Goal: Communication & Community: Ask a question

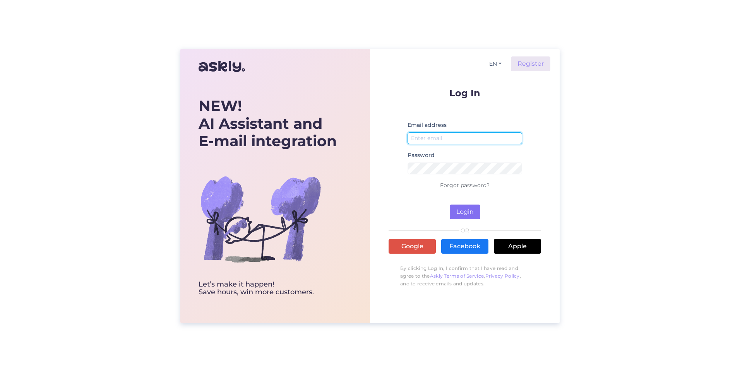
type input "[EMAIL_ADDRESS][DOMAIN_NAME]"
click at [458, 211] on button "Login" at bounding box center [465, 212] width 31 height 15
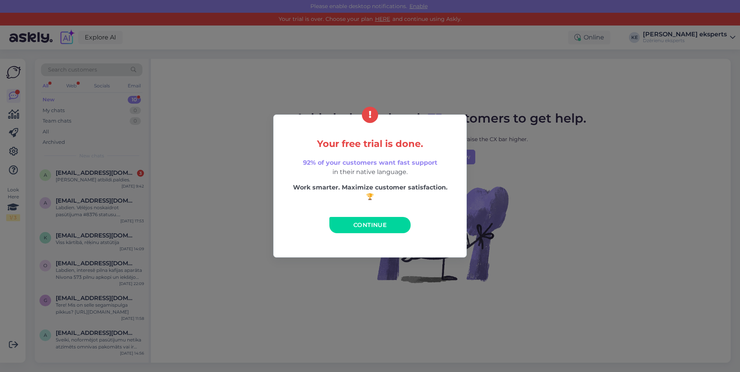
click at [395, 224] on link "Continue" at bounding box center [369, 225] width 81 height 16
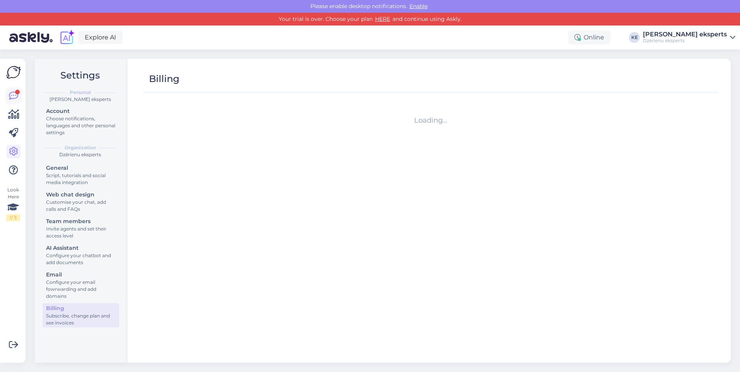
click at [7, 94] on link at bounding box center [14, 96] width 14 height 14
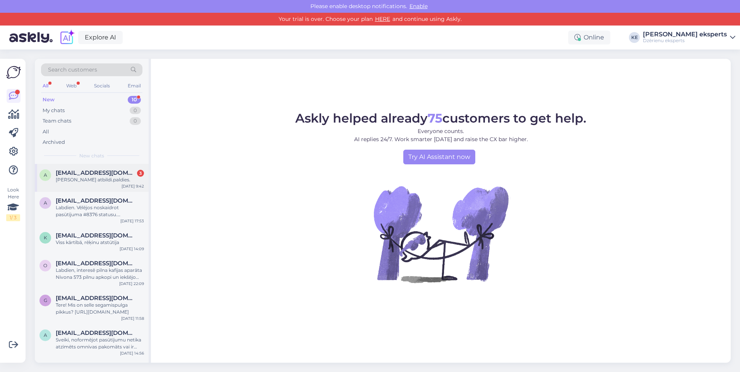
click at [87, 179] on div "[PERSON_NAME] atbildi.paldies." at bounding box center [100, 180] width 88 height 7
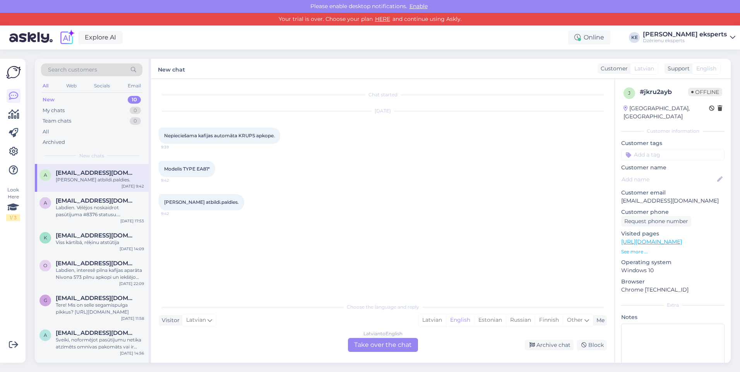
click at [389, 343] on div "Latvian to English Take over the chat" at bounding box center [383, 345] width 70 height 14
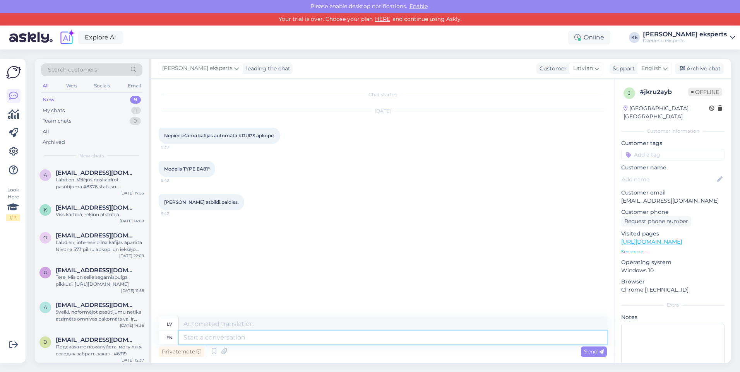
click at [289, 336] on textarea at bounding box center [393, 337] width 428 height 13
type textarea "Labdien."
type textarea "Labdien. Variet i"
type textarea "Labdien. [GEOGRAPHIC_DATA]"
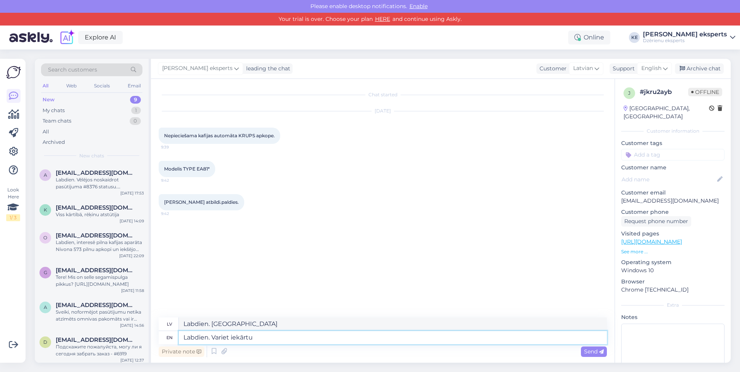
type textarea "Labdien. Variet iekārtu"
type textarea "Labdien. Variet iekārtu pie"
type textarea "Labdien. Variet iekārtu pīrāgs"
type textarea "Labdien. Variet iekārtu pie [GEOGRAPHIC_DATA]"
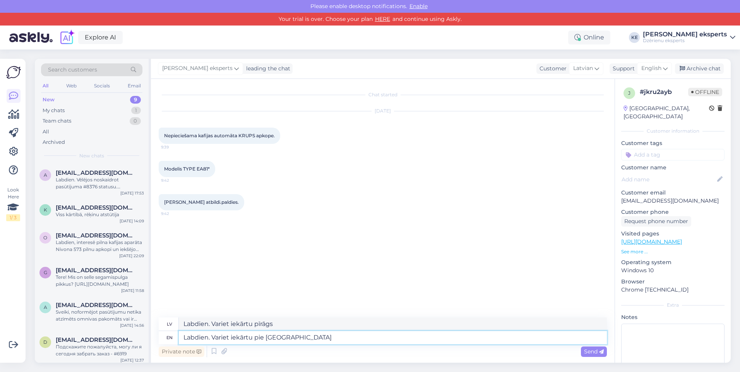
type textarea "Labdien. Variet iekārtu pie [GEOGRAPHIC_DATA]"
type textarea "Labdien. Variet iekārtu pie [GEOGRAPHIC_DATA] atvest u"
type textarea "Labdien. Variet iekārtu pie [GEOGRAPHIC_DATA] atvest"
type textarea "Labdien. Variet iekārtu pie [GEOGRAPHIC_DATA] atvest uz se"
type textarea "Labdien. Variet iekārtu pie [GEOGRAPHIC_DATA] atvest uz"
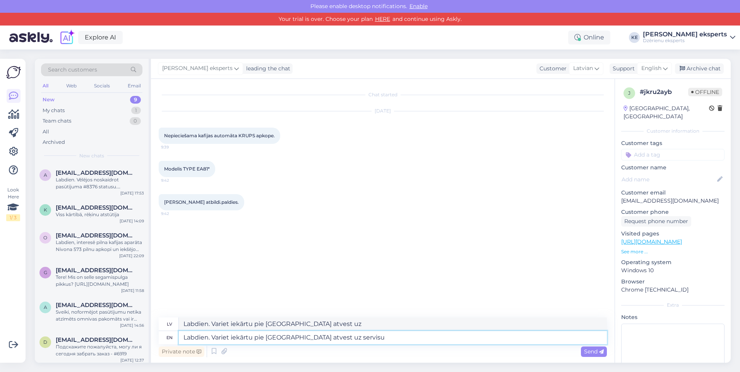
type textarea "Labdien. Variet iekārtu pie [GEOGRAPHIC_DATA] atvest uz servisu"
type textarea "Labdien. Variet iekārtu pie [GEOGRAPHIC_DATA] atvest uz servisu Dzelzavas ie"
type textarea "Labdien. Variet iekārtu pie [GEOGRAPHIC_DATA] atvest uz servisu Dzelzavas"
type textarea "Labdien. Variet iekārtu pie Mums atvest uz servisu Dzelzavas iel"
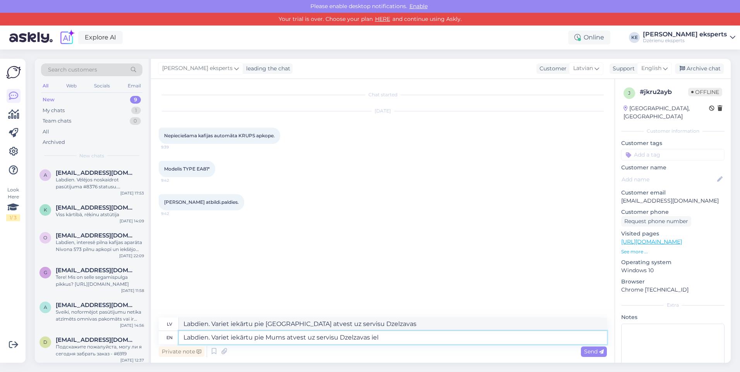
type textarea "Labdien. Variet iekārtu pie Mums atvest uz servisu Dzelzavas iel"
type textarea "Labdien. Variet iekārtu pie [GEOGRAPHIC_DATA] atvest uz servisu [STREET_ADDRESS]"
type textarea "Labdien. Variet iekārtu pie [GEOGRAPHIC_DATA] atvest uz servisu [GEOGRAPHIC_DAT…"
type textarea "Labdien. Variet iekārtu pie [GEOGRAPHIC_DATA] atvest uz servisu [STREET_ADDRESS]"
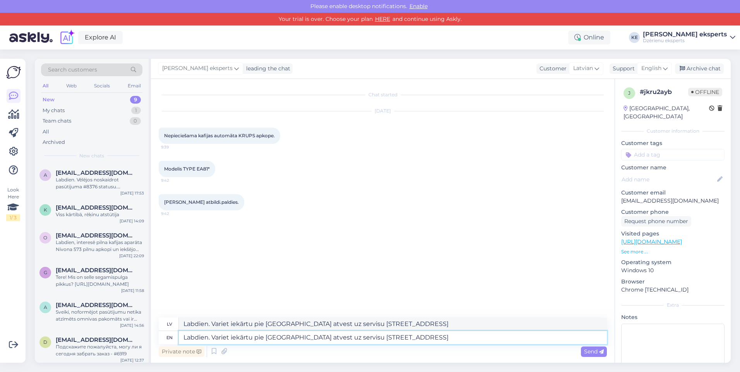
click at [339, 338] on textarea "Labdien. Variet iekārtu pie [GEOGRAPHIC_DATA] atvest uz servisu [STREET_ADDRESS]" at bounding box center [393, 337] width 428 height 13
type textarea "Labdien. Variet iekārtu pie [GEOGRAPHIC_DATA] atvest uz servisu - [STREET_ADDRE…"
click at [409, 338] on textarea "Labdien. Variet iekārtu pie [GEOGRAPHIC_DATA] atvest uz servisu - [STREET_ADDRE…" at bounding box center [393, 337] width 428 height 13
type textarea "Labdien. Variet iekārtu pie [GEOGRAPHIC_DATA] atvest uz servisu - [STREET_ADDRE…"
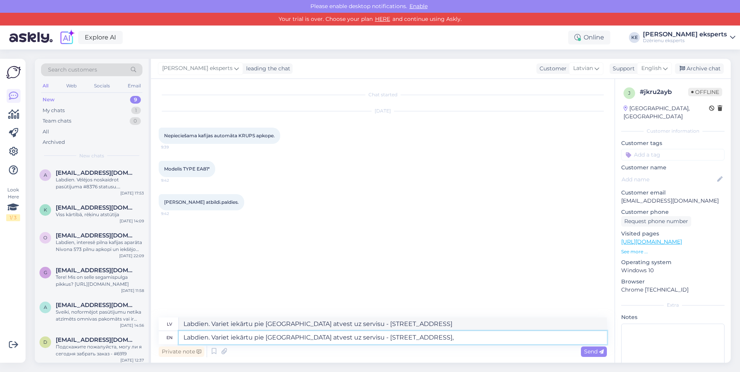
type textarea "Labdien. Variet iekārtu pie [GEOGRAPHIC_DATA] atvest uz servisu - [STREET_ADDRE…"
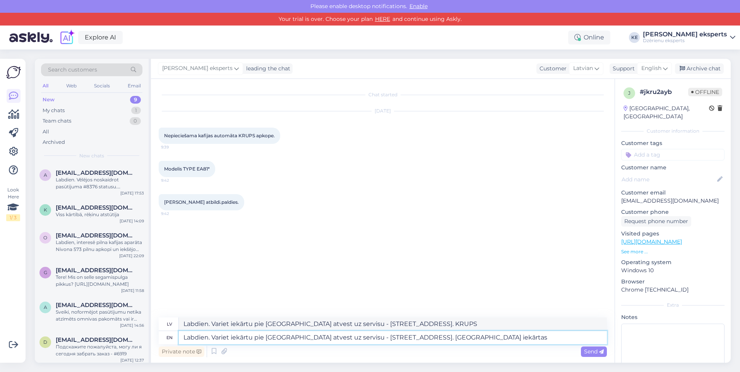
type textarea "Labdien. Variet iekārtu pie [GEOGRAPHIC_DATA] atvest uz servisu - [STREET_ADDRE…"
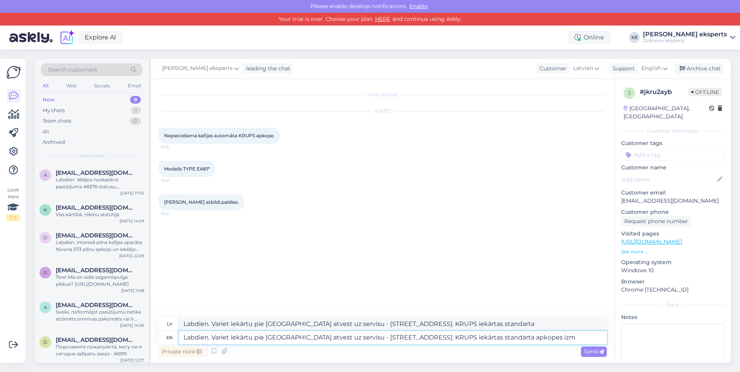
type textarea "Labdien. Variet iekārtu pie [GEOGRAPHIC_DATA] atvest uz servisu - [STREET_ADDRE…"
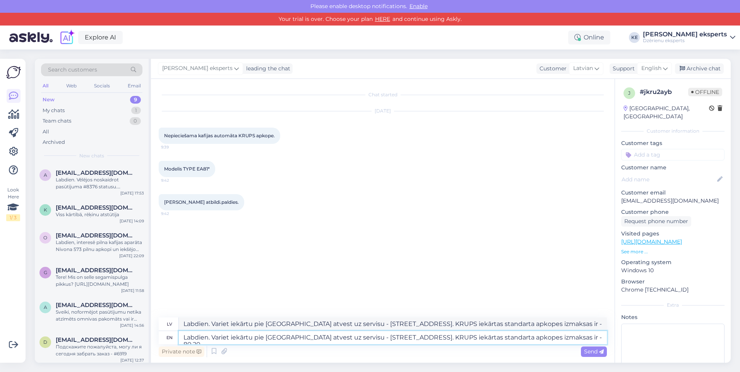
type textarea "Labdien. Variet iekārtu pie [GEOGRAPHIC_DATA] atvest uz servisu - [STREET_ADDRE…"
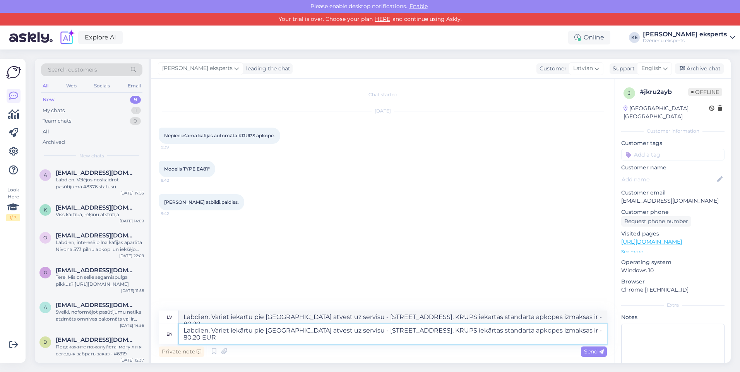
type textarea "Labdien. Variet iekārtu pie [GEOGRAPHIC_DATA] atvest uz servisu - [STREET_ADDRE…"
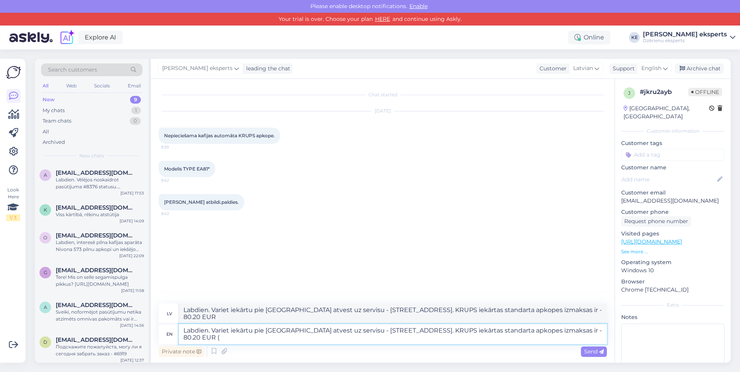
type textarea "Labdien. Variet iekārtu pie [GEOGRAPHIC_DATA] atvest uz servisu - [STREET_ADDRE…"
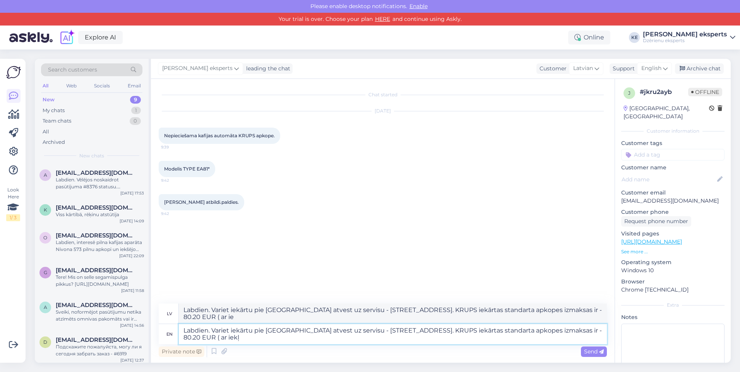
type textarea "Labdien. Variet iekārtu pie [GEOGRAPHIC_DATA] atvest uz servisu - [STREET_ADDRE…"
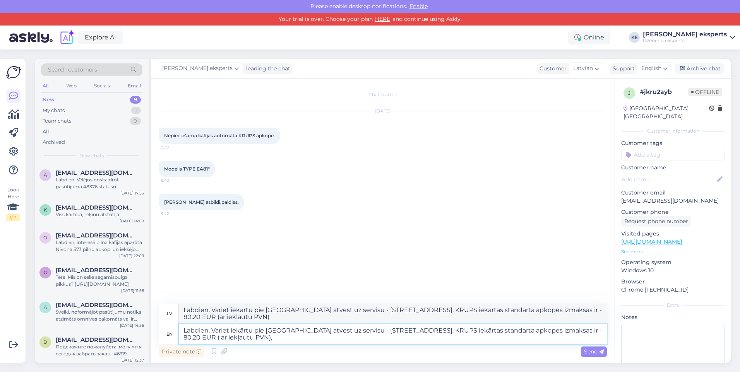
type textarea "Labdien. Variet iekārtu pie [GEOGRAPHIC_DATA] atvest uz servisu - [STREET_ADDRE…"
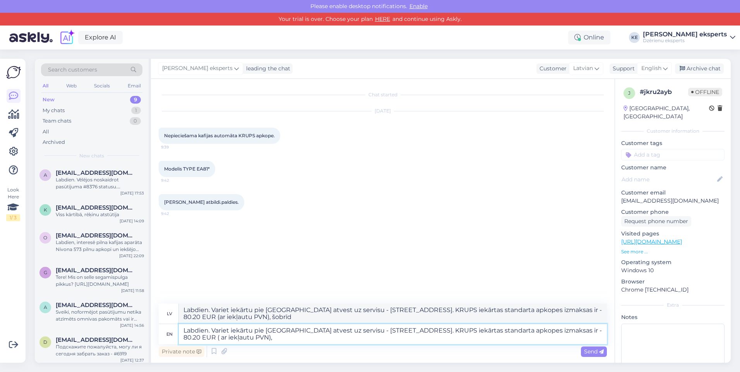
type textarea "Labdien. Variet iekārtu pie [GEOGRAPHIC_DATA] atvest uz servisu - [STREET_ADDRE…"
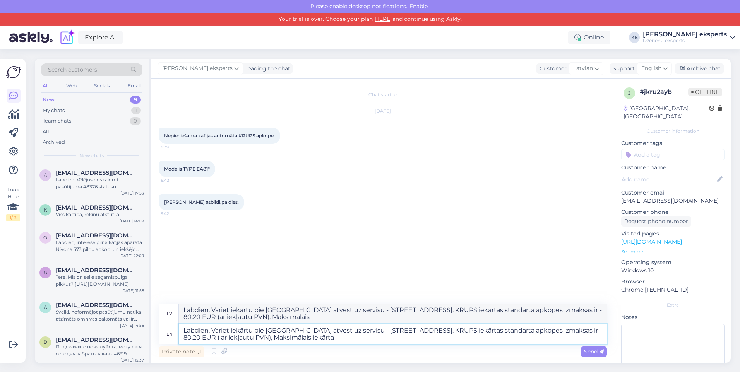
type textarea "Labdien. Variet iekārtu pie [GEOGRAPHIC_DATA] atvest uz servisu - [STREET_ADDRE…"
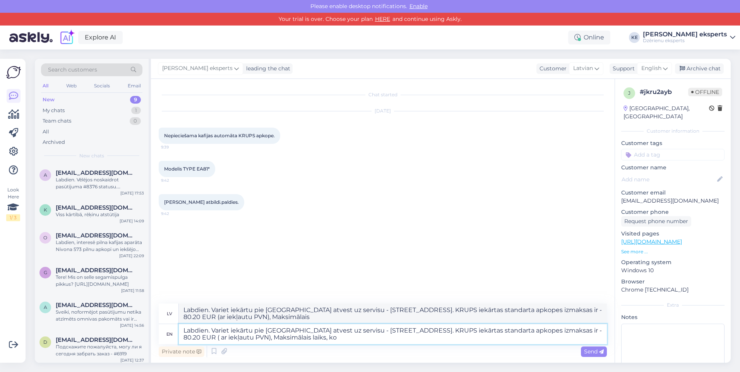
type textarea "Labdien. Variet iekārtu pie [GEOGRAPHIC_DATA] atvest uz servisu - [STREET_ADDRE…"
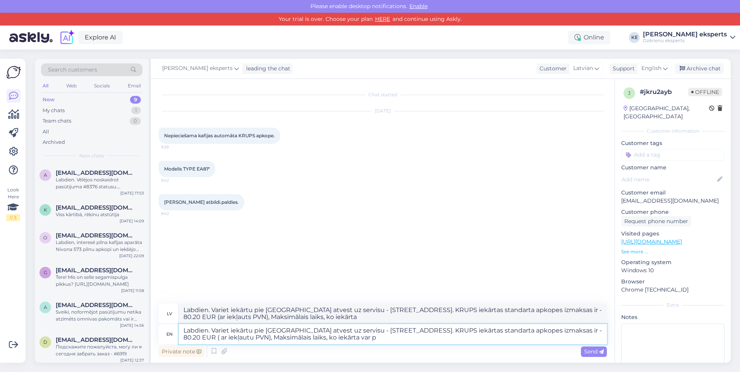
type textarea "Labdien. Variet iekārtu pie [GEOGRAPHIC_DATA] atvest uz servisu - [STREET_ADDRE…"
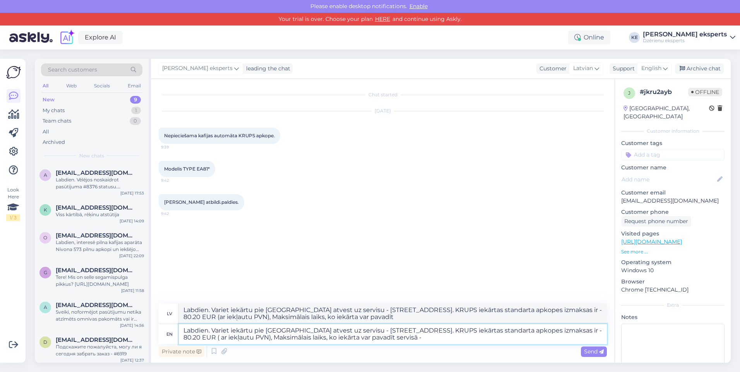
type textarea "Labdien. Variet iekārtu pie [GEOGRAPHIC_DATA] atvest uz servisu - [STREET_ADDRE…"
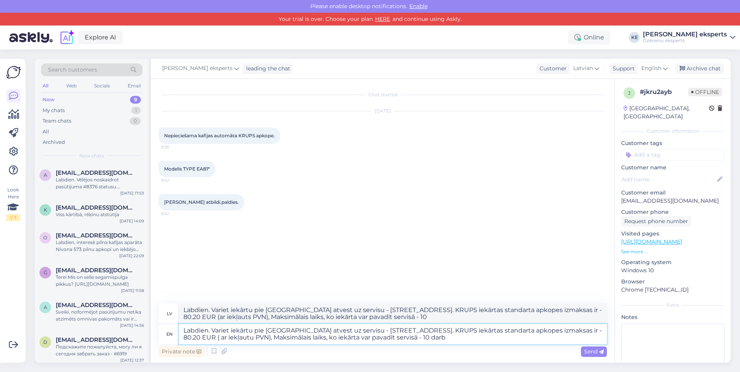
type textarea "Labdien. Variet iekārtu pie [GEOGRAPHIC_DATA] atvest uz servisu - [STREET_ADDRE…"
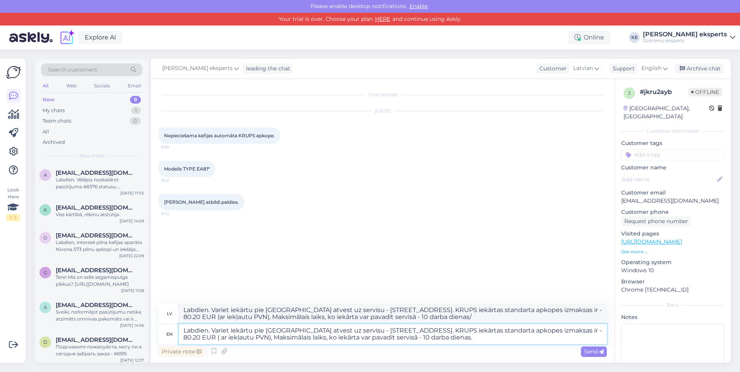
type textarea "Labdien. Variet iekārtu pie [GEOGRAPHIC_DATA] atvest uz servisu - [STREET_ADDRE…"
click at [600, 351] on icon at bounding box center [601, 352] width 5 height 5
